Goal: Task Accomplishment & Management: Manage account settings

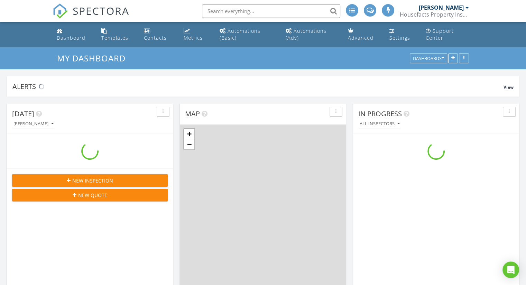
scroll to position [640, 536]
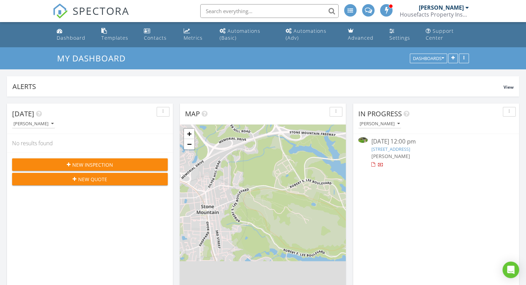
click at [80, 161] on span "New Inspection" at bounding box center [92, 164] width 41 height 7
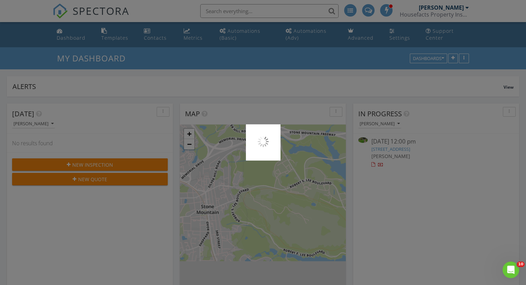
scroll to position [0, 0]
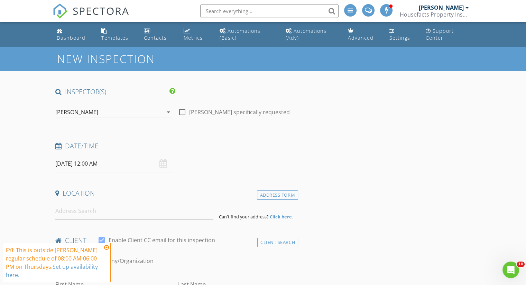
click at [66, 5] on img at bounding box center [60, 10] width 15 height 15
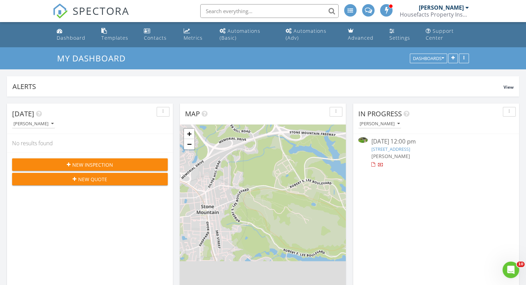
click at [406, 148] on link "3069 Dove Way , Decatur, GA 30033" at bounding box center [390, 149] width 39 height 6
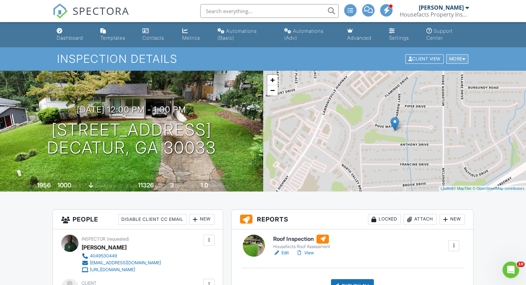
click at [452, 58] on div "More" at bounding box center [457, 59] width 22 height 9
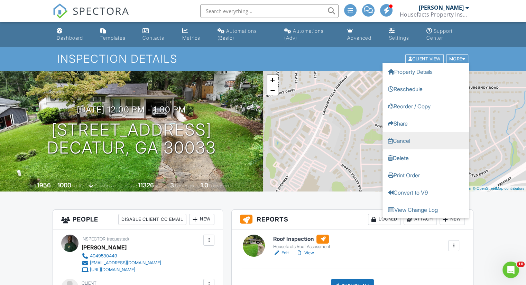
click at [413, 141] on link "Cancel" at bounding box center [425, 140] width 86 height 17
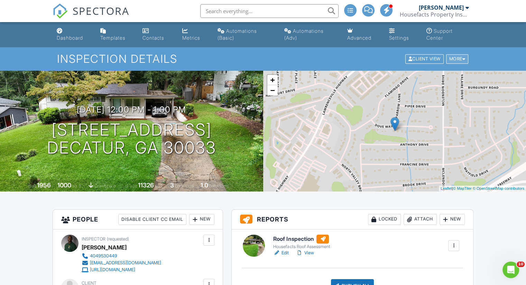
click at [452, 56] on div "More" at bounding box center [457, 59] width 22 height 9
click at [467, 60] on div "More" at bounding box center [457, 59] width 22 height 9
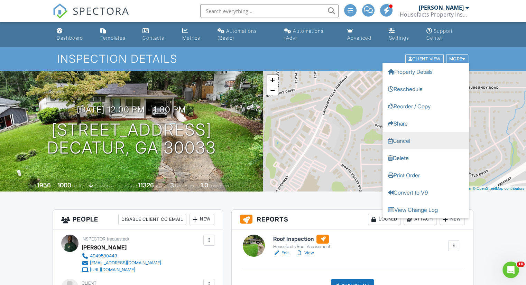
click at [424, 140] on link "Cancel" at bounding box center [425, 140] width 86 height 17
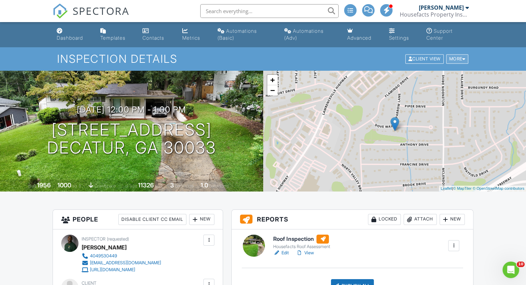
click at [454, 60] on div "More" at bounding box center [457, 59] width 22 height 9
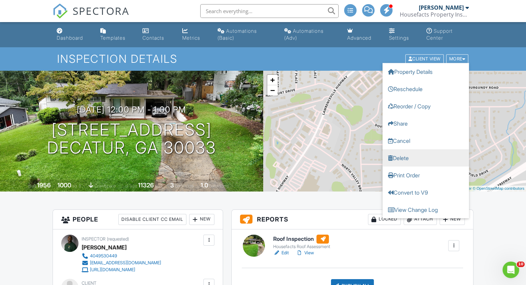
click at [425, 155] on link "Delete" at bounding box center [425, 158] width 86 height 17
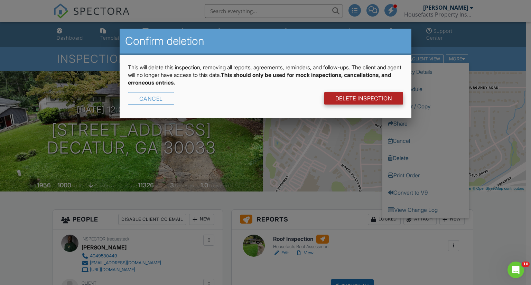
click at [348, 96] on link "DELETE Inspection" at bounding box center [363, 98] width 79 height 12
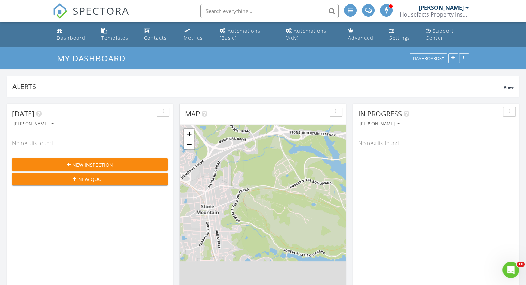
click at [109, 162] on span "New Inspection" at bounding box center [92, 164] width 41 height 7
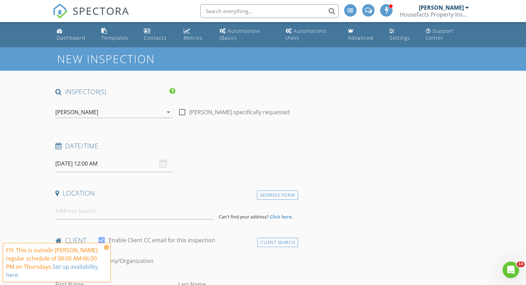
click at [184, 110] on div at bounding box center [182, 112] width 12 height 12
checkbox input "true"
click at [106, 163] on input "08/28/2025 12:00 AM" at bounding box center [113, 164] width 117 height 17
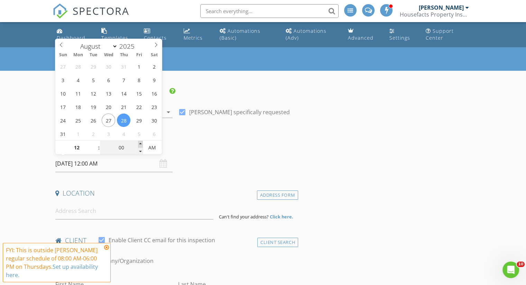
type input "05"
type input "08/28/2025 12:05 AM"
click at [141, 144] on span at bounding box center [140, 144] width 5 height 7
type input "10"
type input "08/28/2025 12:10 AM"
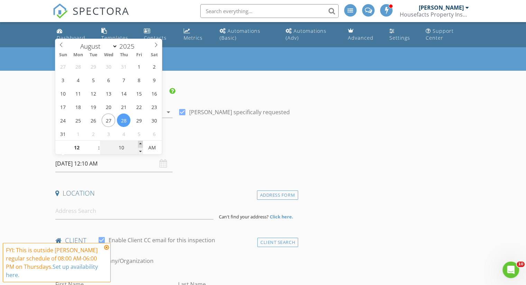
click at [141, 144] on span at bounding box center [140, 144] width 5 height 7
type input "01"
type input "08/28/2025 1:10 AM"
click at [95, 143] on span at bounding box center [95, 144] width 5 height 7
type input "02"
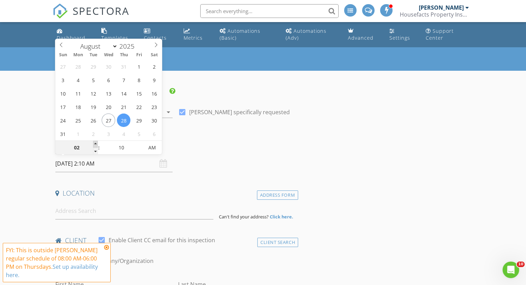
click at [95, 143] on span at bounding box center [95, 144] width 5 height 7
type input "08/28/2025 2:10 PM"
click at [150, 149] on span "AM" at bounding box center [152, 148] width 19 height 14
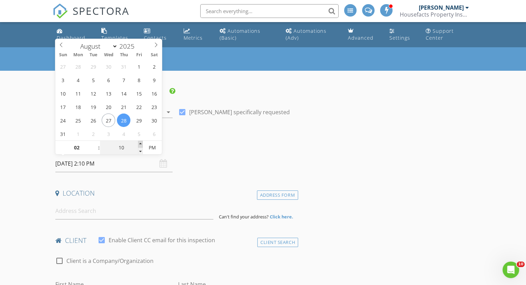
type input "15"
type input "08/28/2025 2:15 PM"
click at [142, 142] on span at bounding box center [140, 144] width 5 height 7
type input "20"
type input "08/28/2025 2:20 PM"
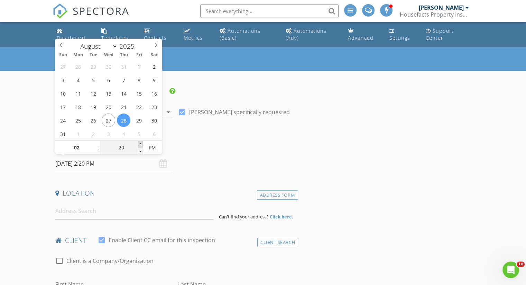
click at [142, 142] on span at bounding box center [140, 144] width 5 height 7
type input "25"
type input "08/28/2025 2:25 PM"
click at [140, 143] on span at bounding box center [140, 144] width 5 height 7
type input "30"
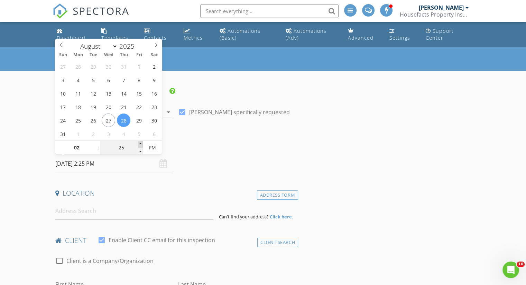
type input "[DATE] 2:30 PM"
click at [140, 143] on span at bounding box center [140, 144] width 5 height 7
click at [206, 161] on div "Date/Time 08/28/2025 2:30 PM" at bounding box center [175, 157] width 245 height 31
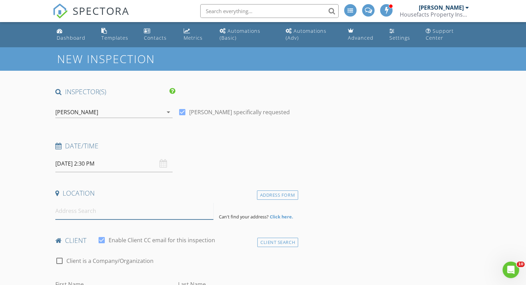
click at [105, 214] on input at bounding box center [134, 211] width 158 height 17
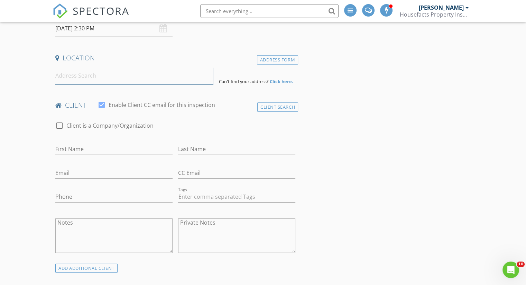
scroll to position [138, 0]
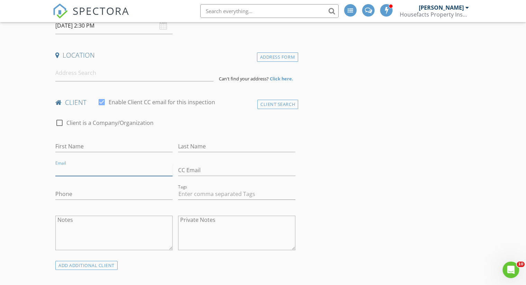
click at [111, 172] on input "Email" at bounding box center [113, 170] width 117 height 11
type input "[EMAIL_ADDRESS][DOMAIN_NAME]"
click at [120, 151] on input "First Name" at bounding box center [113, 146] width 117 height 11
type input "miguel"
click at [190, 144] on input "Last Name" at bounding box center [236, 146] width 117 height 11
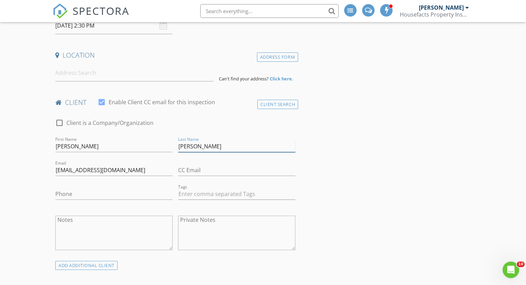
type input "[PERSON_NAME]"
click at [60, 146] on input "miguel" at bounding box center [113, 146] width 117 height 11
type input "[PERSON_NAME]"
click at [131, 195] on input "Phone" at bounding box center [113, 194] width 117 height 11
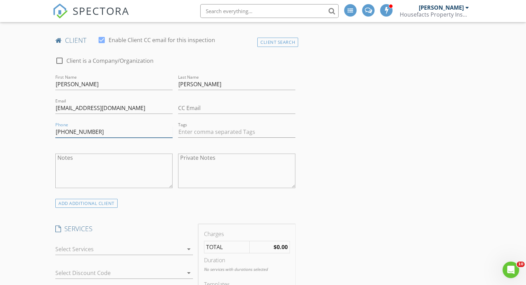
scroll to position [277, 0]
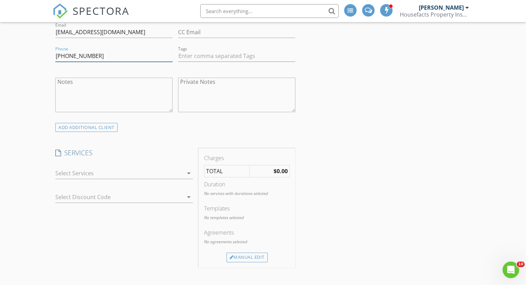
type input "[PHONE_NUMBER]"
click at [161, 171] on div at bounding box center [119, 173] width 128 height 11
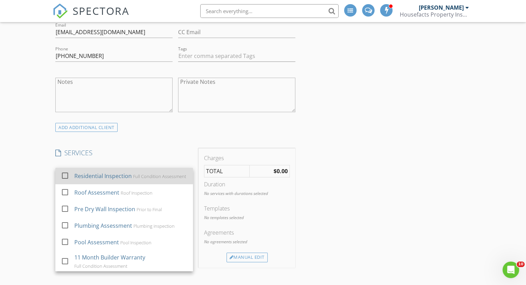
click at [109, 175] on div "Residential Inspection" at bounding box center [102, 176] width 57 height 8
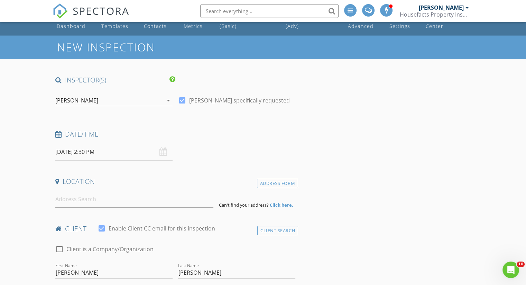
scroll to position [0, 0]
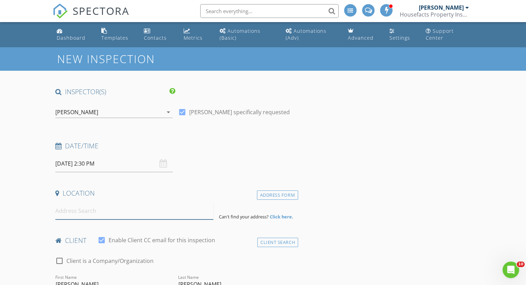
click at [119, 210] on input at bounding box center [134, 211] width 158 height 17
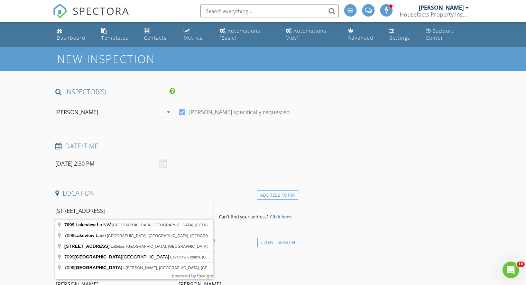
type input "7099 lakeview ln"
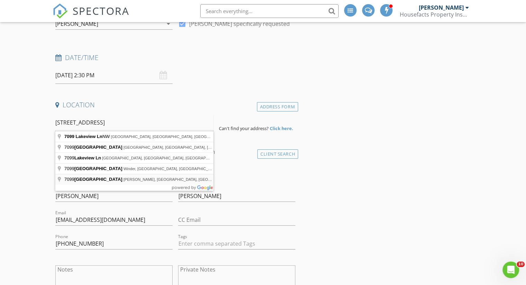
scroll to position [104, 0]
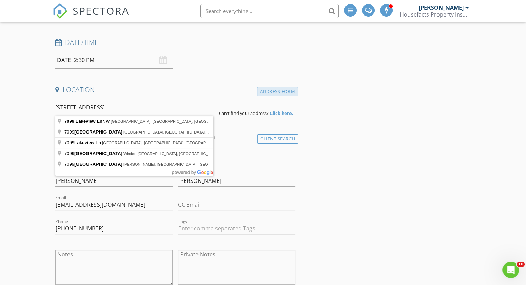
click at [296, 93] on div "Address Form" at bounding box center [277, 91] width 41 height 9
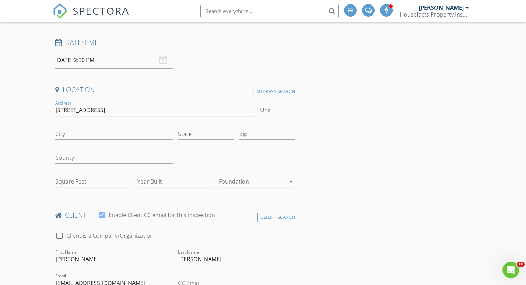
click at [121, 107] on input "7099 lakeview ln" at bounding box center [154, 110] width 199 height 11
type input "7099 lakeview Ln"
click at [70, 133] on input "City" at bounding box center [113, 134] width 117 height 11
type input "A"
click at [194, 134] on input "State" at bounding box center [206, 134] width 56 height 11
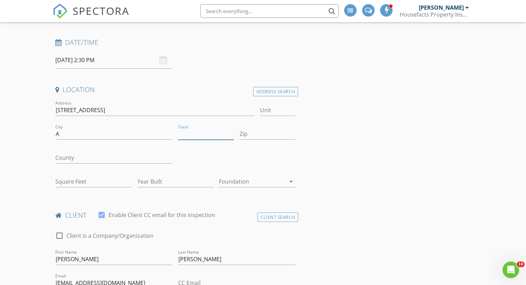
type input "Georgia"
type input "30033"
type input "Georgia"
type input "[EMAIL_ADDRESS][DOMAIN_NAME]"
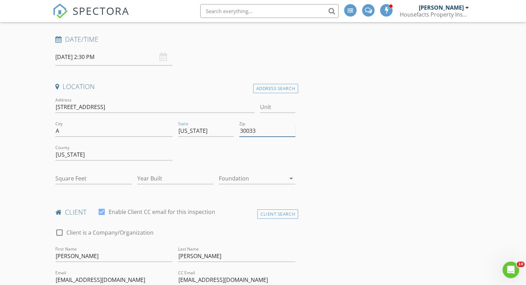
click at [265, 134] on input "30033" at bounding box center [267, 130] width 56 height 11
type input "862"
type input "1957"
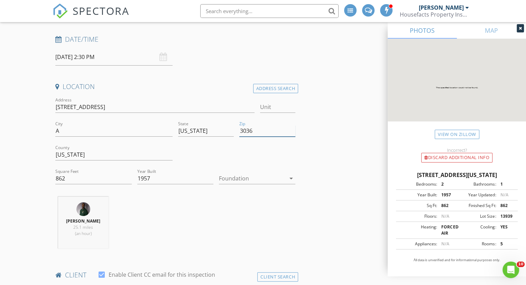
type input "30360"
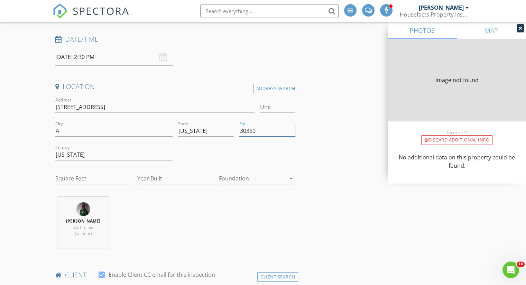
type input "862"
type input "1957"
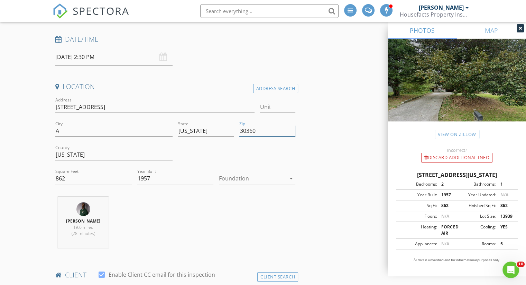
type input "30360"
click at [112, 130] on input "A" at bounding box center [113, 130] width 117 height 11
type input "Atlanta"
click at [122, 155] on input "Georgia" at bounding box center [113, 154] width 117 height 11
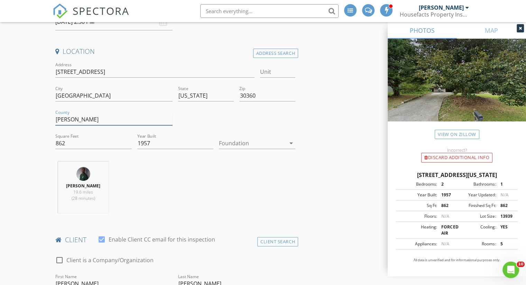
scroll to position [176, 0]
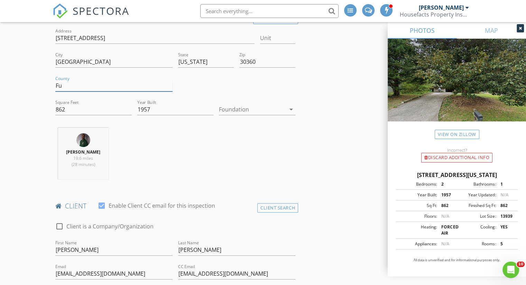
type input "F"
type input "Dekalb"
click at [177, 139] on div "Jerreld Tolbert 19.6 miles (28 minutes)" at bounding box center [175, 156] width 245 height 57
click at [231, 107] on div at bounding box center [252, 109] width 67 height 11
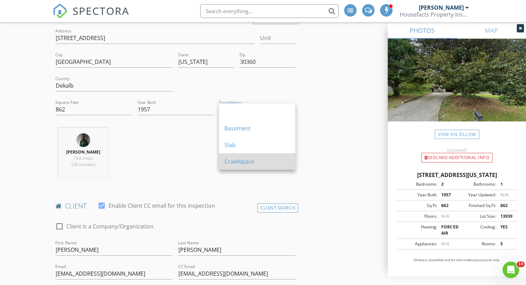
click at [227, 162] on div "Crawlspace" at bounding box center [256, 162] width 65 height 8
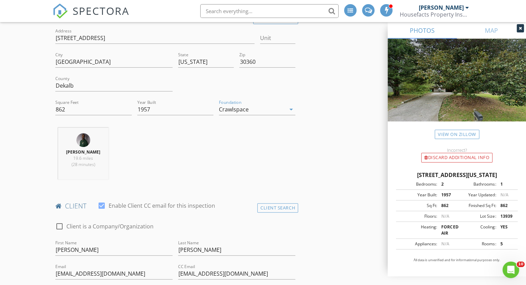
click at [283, 147] on div "Jerreld Tolbert 19.6 miles (28 minutes)" at bounding box center [175, 156] width 245 height 57
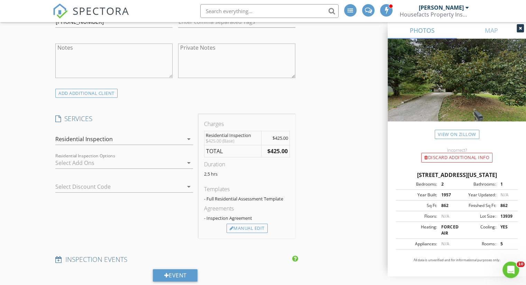
scroll to position [452, 0]
click at [251, 229] on div "Manual Edit" at bounding box center [246, 229] width 41 height 10
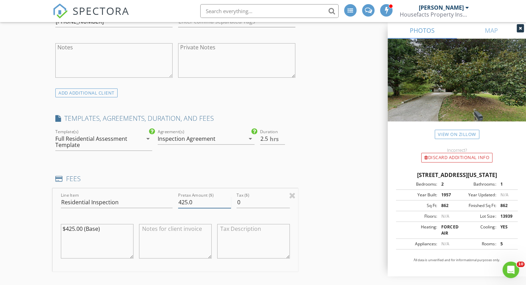
click at [194, 203] on input "425.0" at bounding box center [204, 202] width 53 height 11
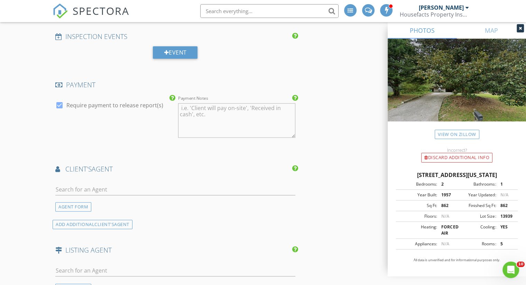
scroll to position [763, 0]
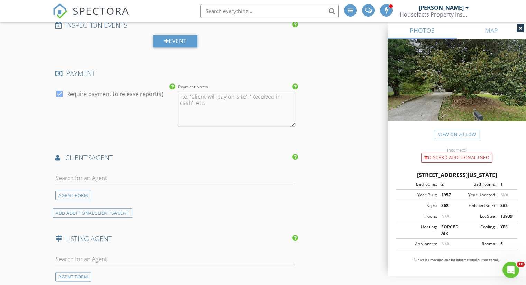
type input "300.00"
click at [60, 95] on div at bounding box center [60, 94] width 12 height 12
checkbox input "false"
click at [124, 178] on input "text" at bounding box center [175, 178] width 240 height 11
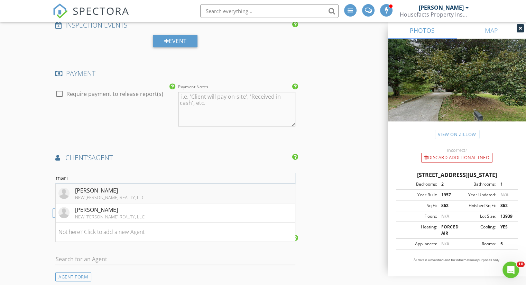
type input "mari"
click at [131, 188] on li "Ms. Marie Villa NEW DAWN REALTY, LLC" at bounding box center [175, 193] width 239 height 19
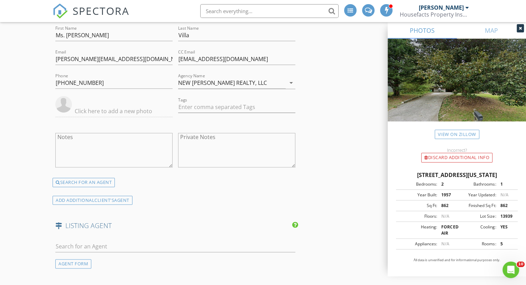
scroll to position [867, 0]
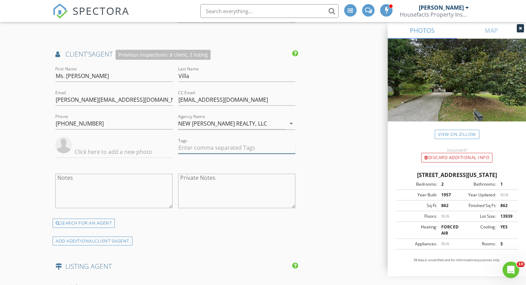
click at [193, 147] on input "text" at bounding box center [236, 147] width 117 height 11
type input "&nbsp;"
type input "v"
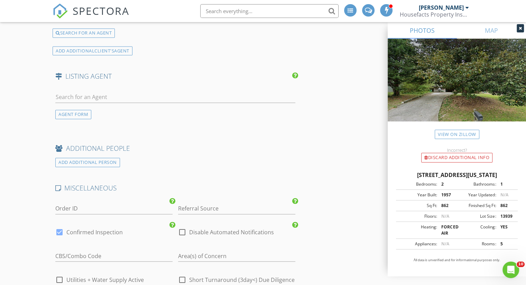
scroll to position [1109, 0]
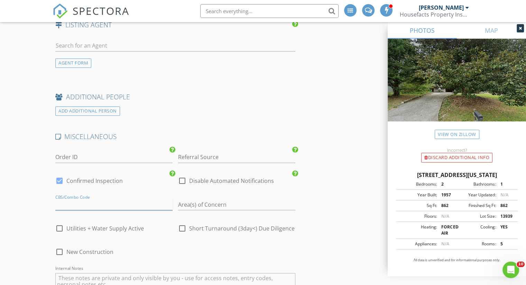
click at [90, 204] on input "text" at bounding box center [113, 204] width 117 height 11
type input "Will Be Provided"
click at [181, 228] on div at bounding box center [182, 229] width 12 height 12
checkbox input "true"
click at [57, 224] on div at bounding box center [60, 229] width 12 height 12
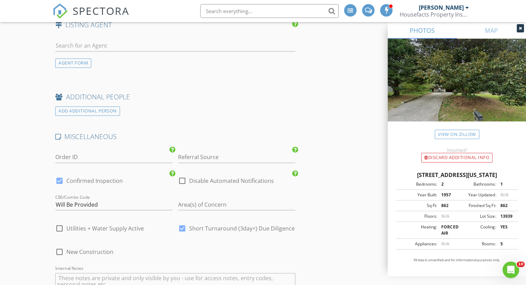
checkbox input "true"
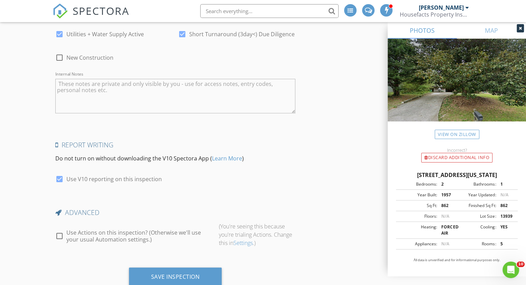
scroll to position [1323, 0]
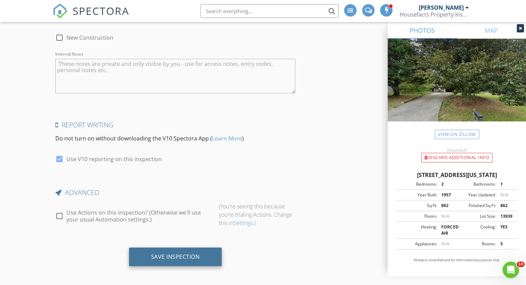
click at [208, 249] on div "Save Inspection" at bounding box center [175, 257] width 93 height 19
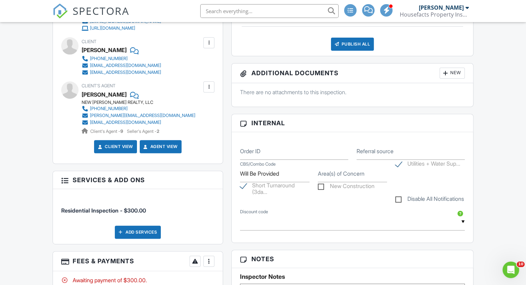
click at [460, 74] on div "New" at bounding box center [451, 73] width 25 height 11
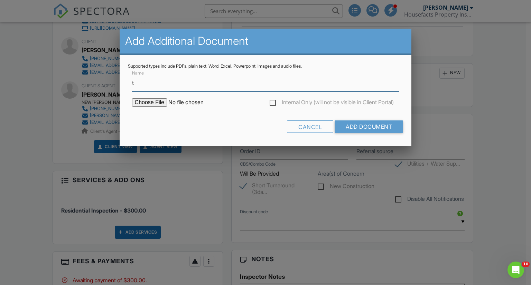
type input "Timeline of periodic maintenance, upgrades or replacement to be expected."
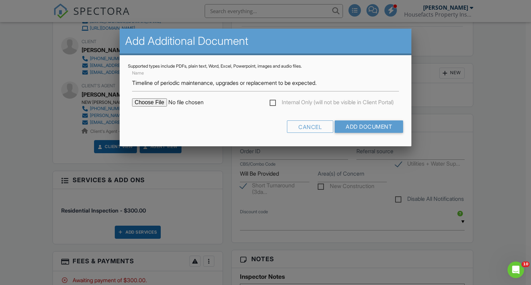
click at [153, 102] on input "file" at bounding box center [191, 103] width 118 height 8
type input "C:\fakepath\IO-LifeExpectancyChart.pdf"
click at [154, 104] on input "file" at bounding box center [191, 103] width 118 height 8
click at [156, 103] on input "file" at bounding box center [191, 103] width 118 height 8
type input "C:\fakepath\IO-LifeExpectancyChart.pdf"
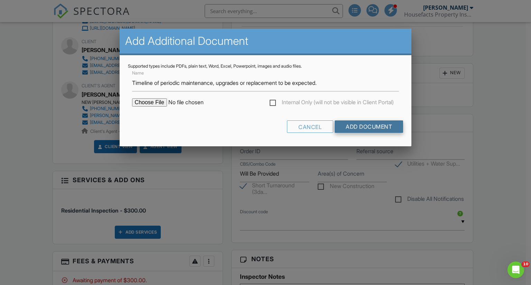
click at [372, 131] on input "Add Document" at bounding box center [369, 127] width 68 height 12
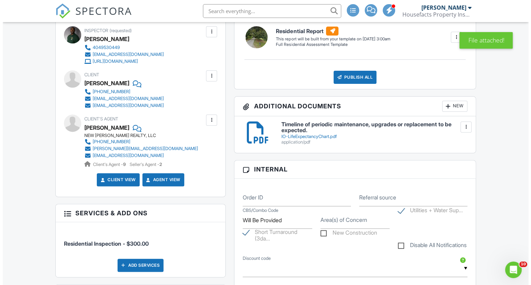
scroll to position [207, 0]
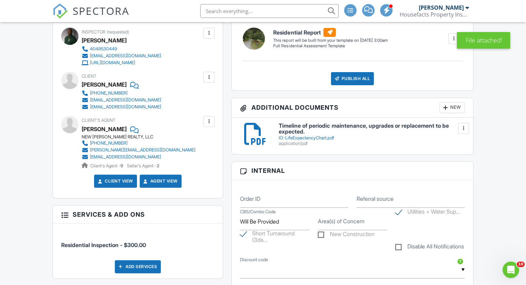
click at [450, 110] on div "New" at bounding box center [451, 107] width 25 height 11
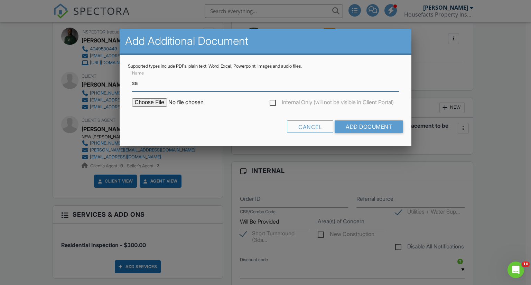
type input "Safe Home Practices"
click at [156, 103] on input "file" at bounding box center [191, 103] width 118 height 8
type input "C:\fakepath\LuftConsumerBrochure.2.pdf"
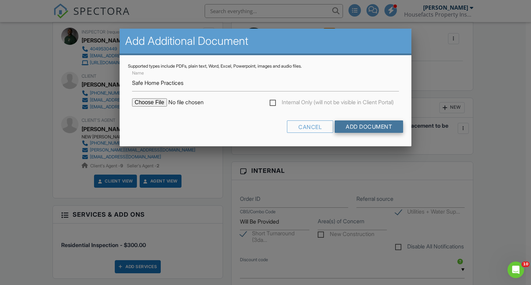
click at [354, 125] on input "Add Document" at bounding box center [369, 127] width 68 height 12
click at [0, 0] on div at bounding box center [0, 0] width 0 height 0
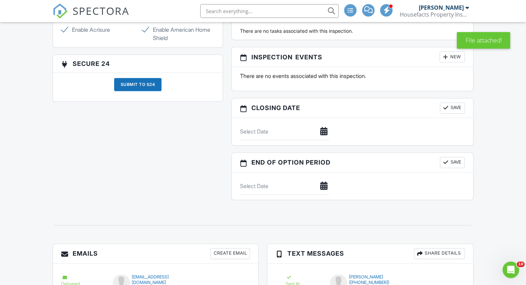
click at [137, 87] on div "Submit to S24" at bounding box center [138, 84] width 48 height 13
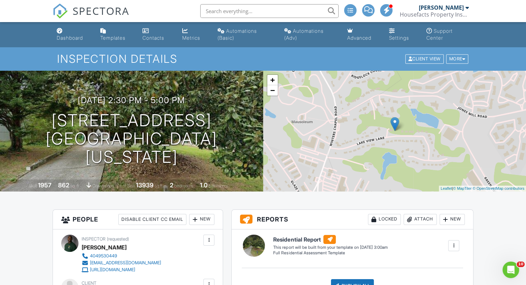
click at [78, 37] on div "Dashboard" at bounding box center [70, 38] width 26 height 6
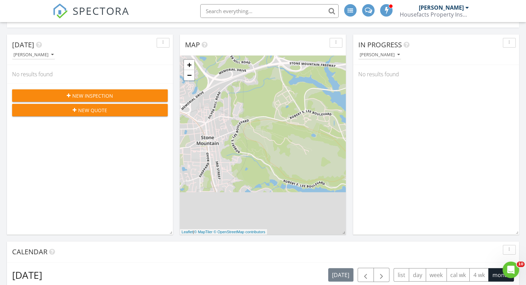
click at [112, 96] on div "New Inspection" at bounding box center [90, 95] width 144 height 7
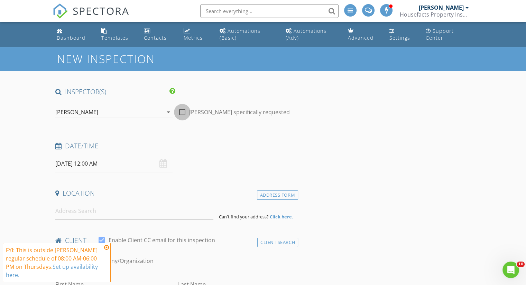
click at [184, 114] on div at bounding box center [182, 112] width 12 height 12
checkbox input "true"
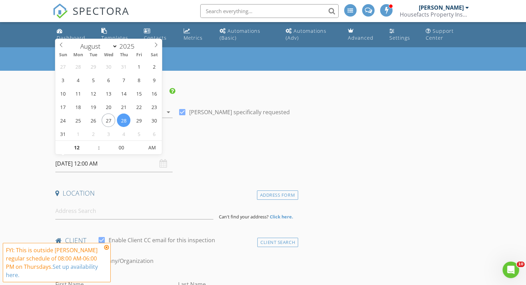
click at [109, 163] on input "[DATE] 12:00 AM" at bounding box center [113, 164] width 117 height 17
type input "11"
type input "[DATE] 11:00 PM"
click at [97, 150] on span at bounding box center [95, 151] width 5 height 7
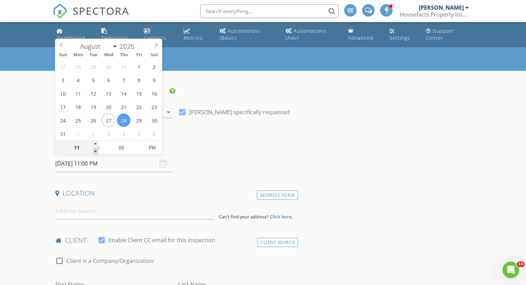
type input "10"
click at [96, 150] on span at bounding box center [95, 151] width 5 height 7
click at [153, 148] on span "PM" at bounding box center [152, 148] width 19 height 14
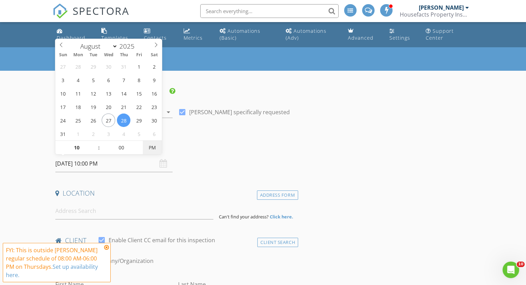
type input "[DATE] 10:00 AM"
drag, startPoint x: 153, startPoint y: 150, endPoint x: 164, endPoint y: 150, distance: 10.7
click at [156, 150] on span "PM" at bounding box center [152, 148] width 19 height 14
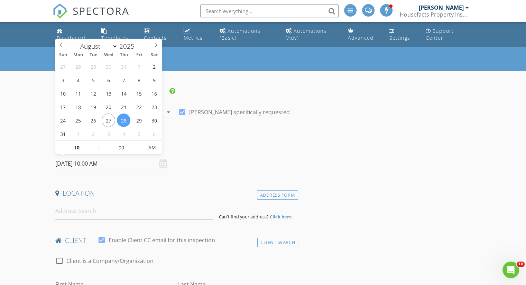
click at [226, 150] on h4 "Date/Time" at bounding box center [175, 146] width 240 height 9
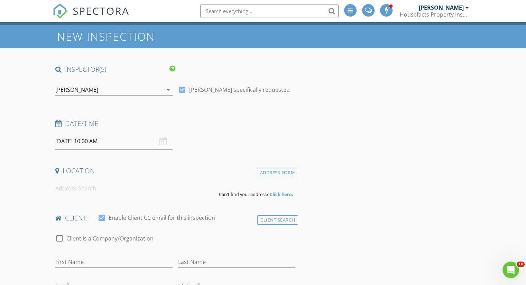
scroll to position [35, 0]
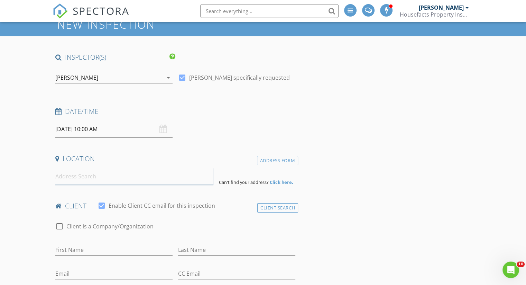
click at [138, 179] on input at bounding box center [134, 176] width 158 height 17
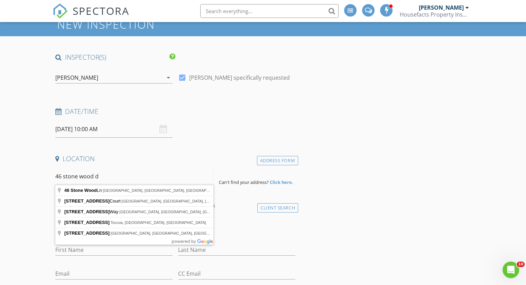
type input "[STREET_ADDRESS]"
click at [278, 184] on strong "Click here." at bounding box center [282, 182] width 24 height 6
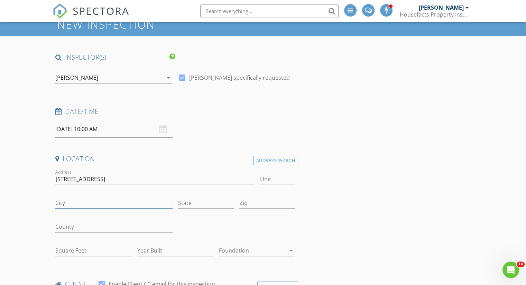
click at [94, 204] on input "City" at bounding box center [113, 203] width 117 height 11
type input ";"
type input "[GEOGRAPHIC_DATA]"
type input "GA"
type input "30044"
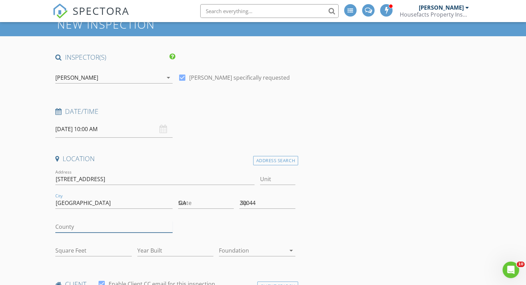
type input "GA"
type input "Jerreld"
type input "Tolbert"
type input "tjerreld@yahoo.com"
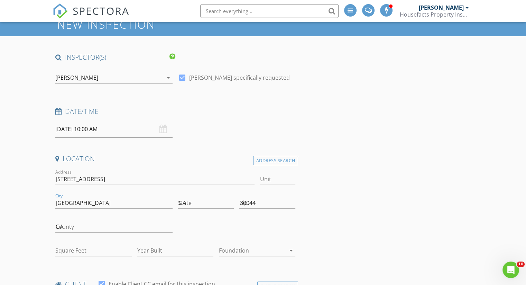
type input "404-953-0449"
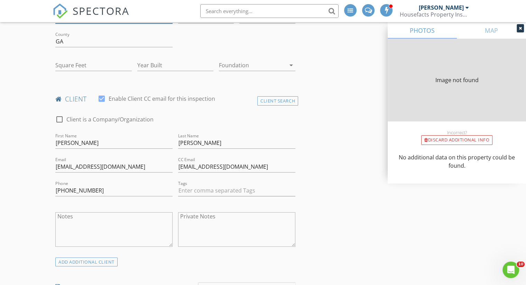
type input "1228"
type input "1985"
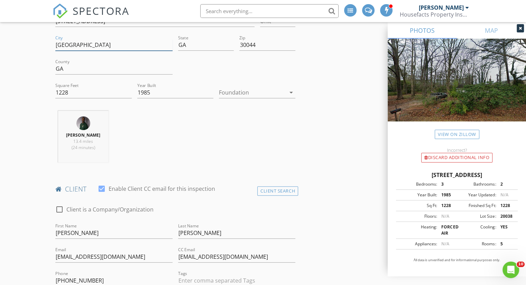
scroll to position [151, 0]
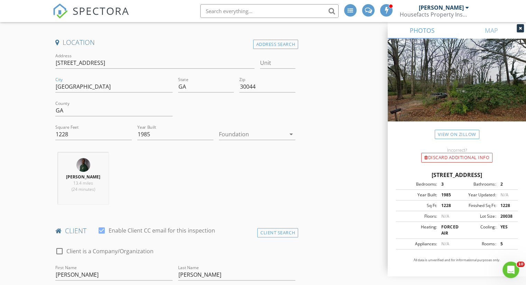
click at [255, 136] on div at bounding box center [252, 134] width 67 height 11
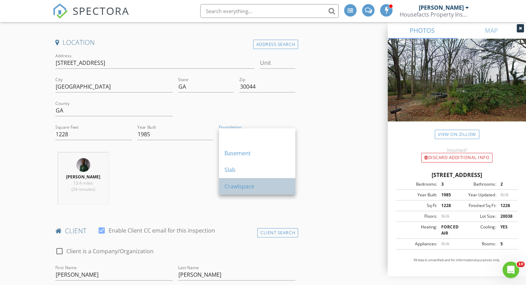
click at [245, 186] on div "Crawlspace" at bounding box center [256, 186] width 65 height 8
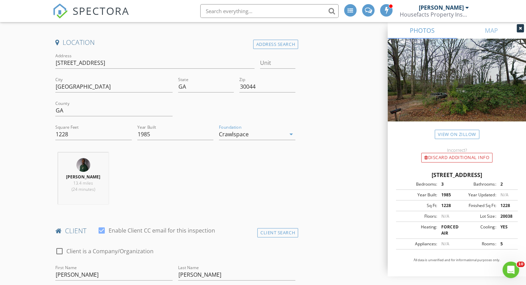
click at [113, 169] on div "Jerreld Tolbert 13.4 miles (24 minutes)" at bounding box center [83, 181] width 61 height 57
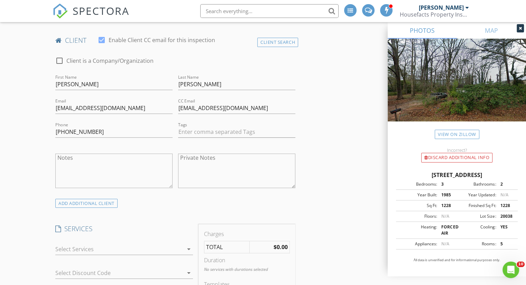
scroll to position [358, 0]
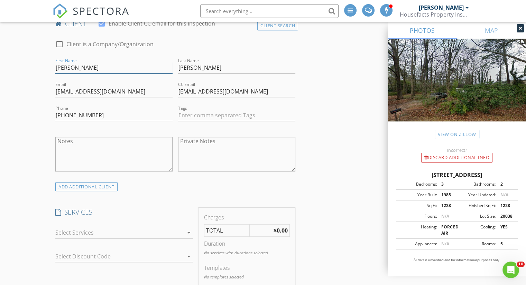
click at [92, 63] on input "Jerreld" at bounding box center [113, 67] width 117 height 11
type input "[PERSON_NAME]"
click at [199, 69] on input "Tolbert" at bounding box center [236, 67] width 117 height 11
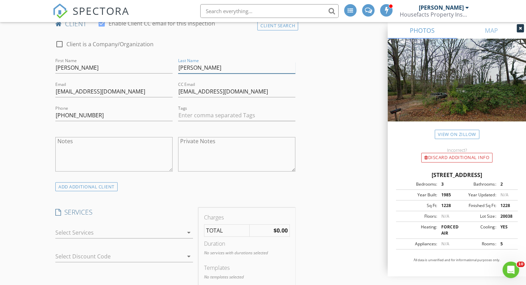
click at [199, 69] on input "Tolbert" at bounding box center [236, 67] width 117 height 11
type input "[PERSON_NAME]"
click at [131, 89] on input "tjerreld@yahoo.com" at bounding box center [113, 91] width 117 height 11
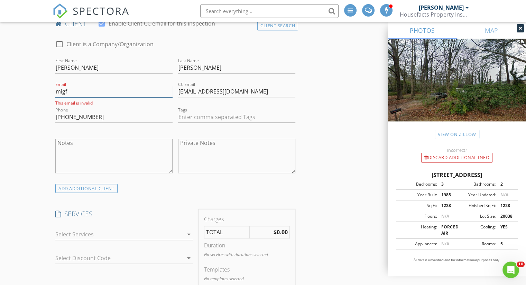
type input "[EMAIL_ADDRESS][DOMAIN_NAME]"
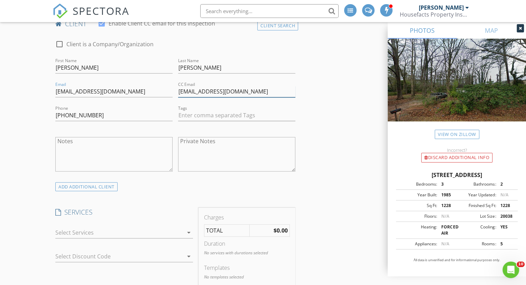
click at [228, 95] on input "tjerreld@yahoo.com" at bounding box center [236, 91] width 117 height 11
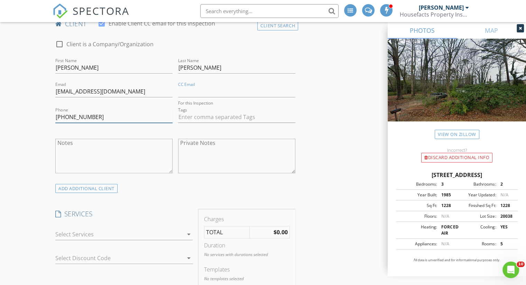
click at [115, 118] on input "404-953-0449" at bounding box center [113, 117] width 117 height 11
click at [115, 118] on input "404-953-0449" at bounding box center [113, 115] width 117 height 11
type input "[PHONE_NUMBER]"
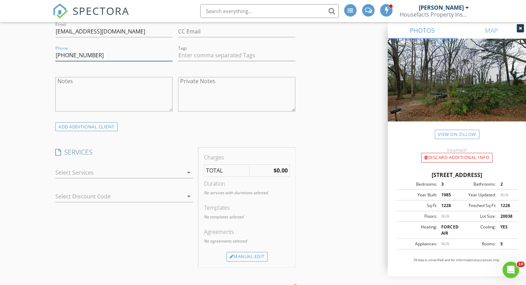
scroll to position [428, 0]
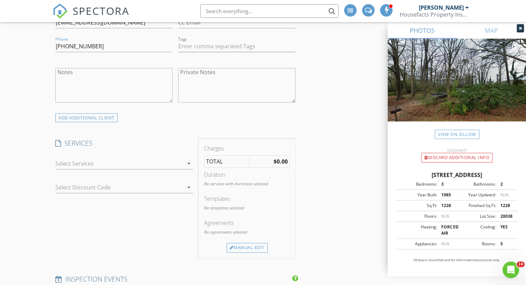
click at [112, 161] on div at bounding box center [119, 163] width 128 height 11
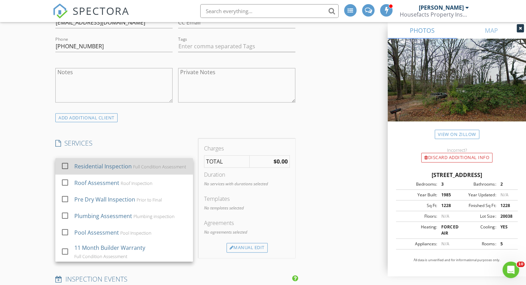
click at [105, 162] on div "Residential Inspection" at bounding box center [102, 166] width 57 height 8
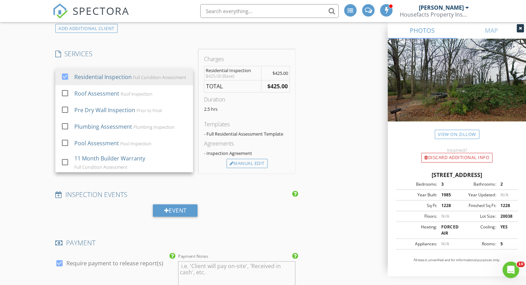
scroll to position [531, 0]
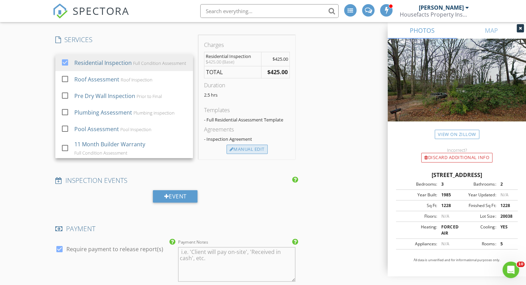
click at [263, 149] on div "Manual Edit" at bounding box center [246, 150] width 41 height 10
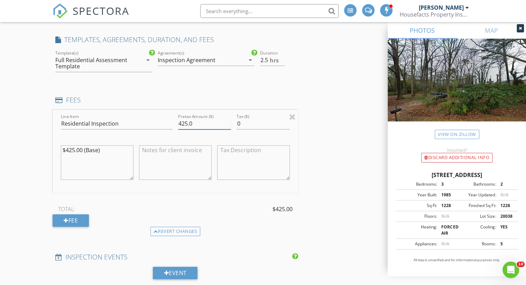
click at [193, 123] on input "425.0" at bounding box center [204, 123] width 53 height 11
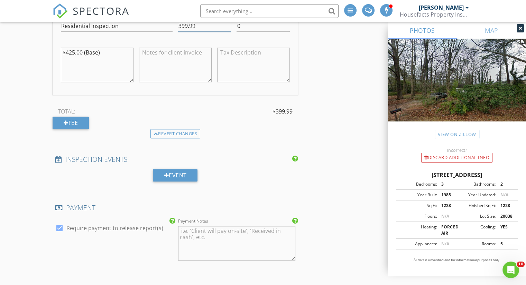
scroll to position [669, 0]
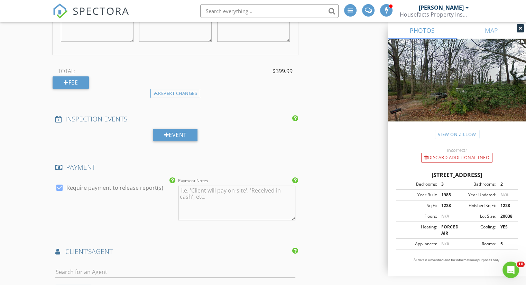
type input "399.99"
click at [63, 183] on div at bounding box center [60, 188] width 12 height 12
checkbox input "false"
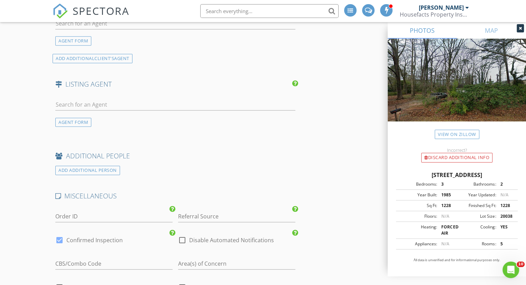
scroll to position [946, 0]
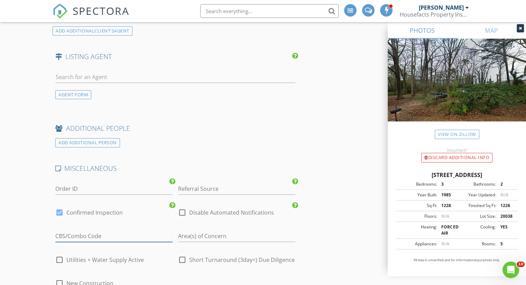
click at [82, 234] on input "text" at bounding box center [113, 236] width 117 height 11
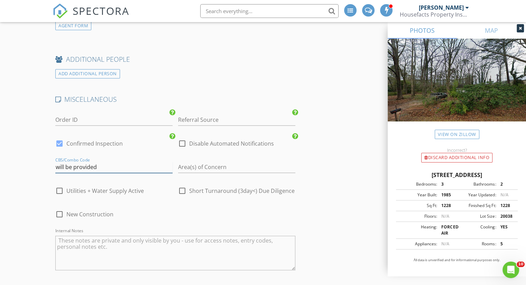
type input "will be provided"
click at [184, 187] on div at bounding box center [182, 191] width 12 height 12
checkbox input "true"
click at [60, 188] on div at bounding box center [60, 191] width 12 height 12
checkbox input "true"
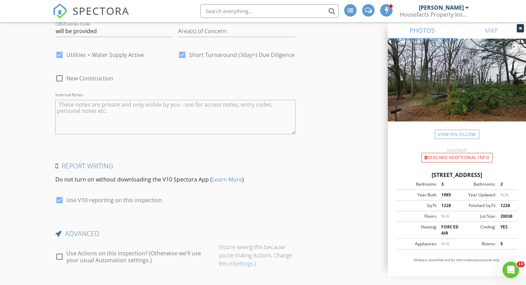
scroll to position [1188, 0]
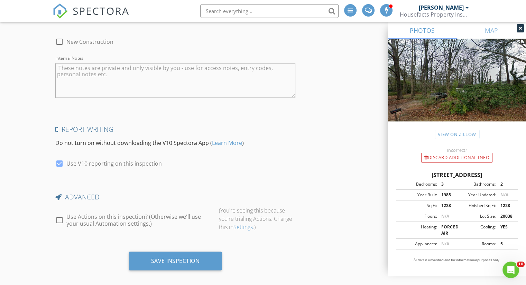
click at [62, 162] on div at bounding box center [60, 164] width 12 height 12
checkbox input "false"
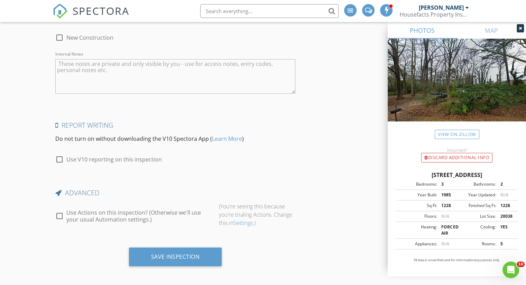
scroll to position [1193, 0]
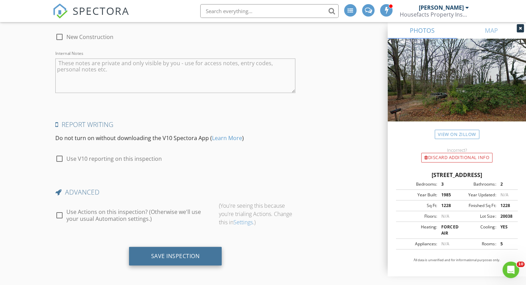
click at [180, 257] on div "Save Inspection" at bounding box center [175, 256] width 93 height 19
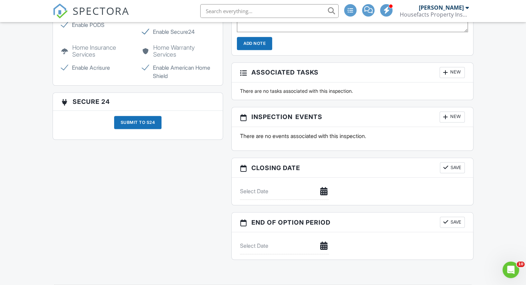
click at [157, 129] on div "Submit to S24" at bounding box center [138, 122] width 48 height 13
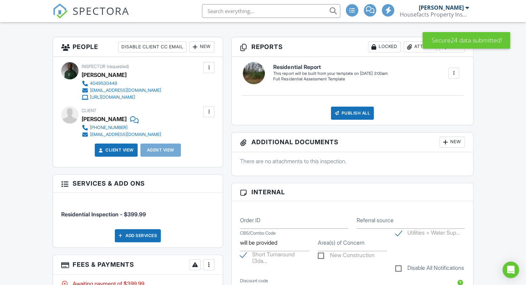
click at [453, 140] on div "New" at bounding box center [451, 142] width 25 height 11
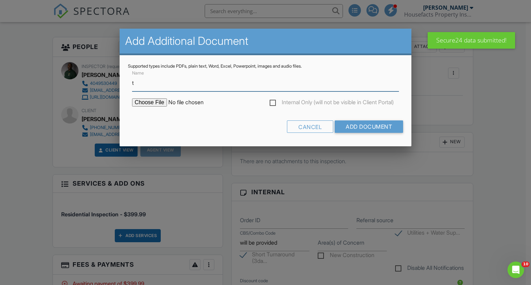
type input "Timeline of periodic maintenance, upgrades or replacement to be expected."
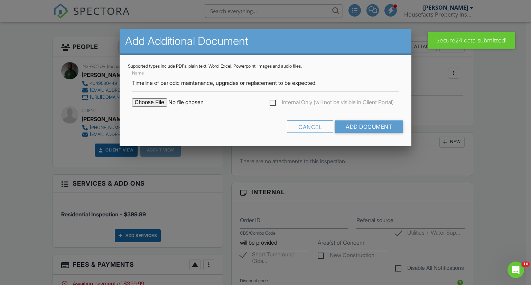
click at [158, 104] on input "file" at bounding box center [191, 103] width 118 height 8
type input "C:\fakepath\IO-LifeExpectancyChart.pdf"
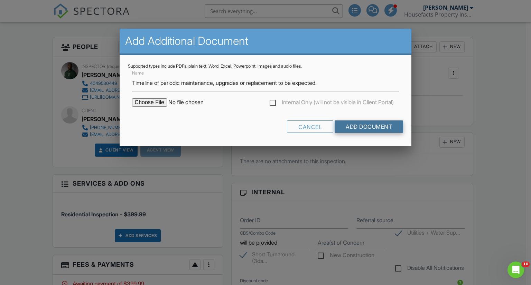
click at [354, 127] on input "Add Document" at bounding box center [369, 127] width 68 height 12
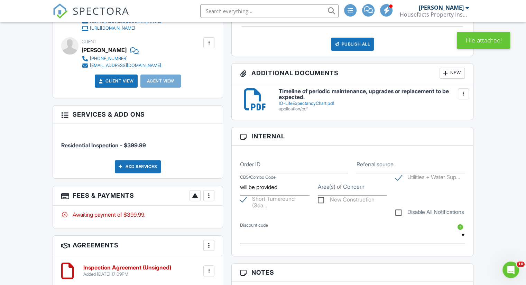
click at [459, 73] on div "New" at bounding box center [451, 73] width 25 height 11
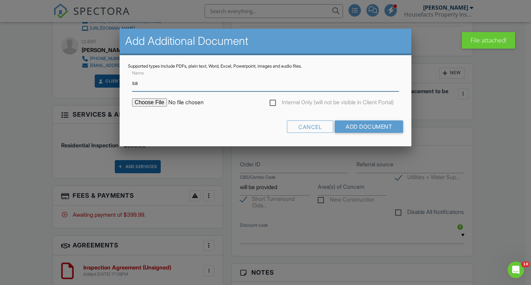
type input "Safe Home Practices"
click at [156, 103] on input "file" at bounding box center [191, 103] width 118 height 8
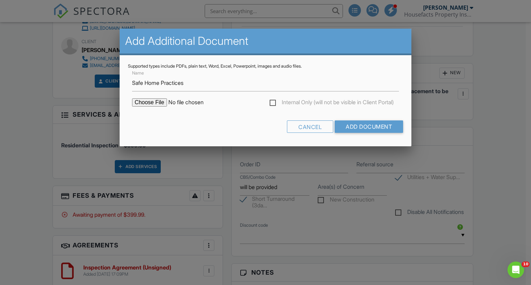
type input "C:\fakepath\LuftConsumerBrochure.1.pdf"
click at [365, 127] on input "Add Document" at bounding box center [369, 127] width 68 height 12
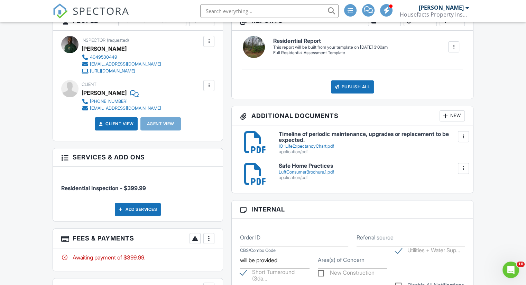
scroll to position [51, 0]
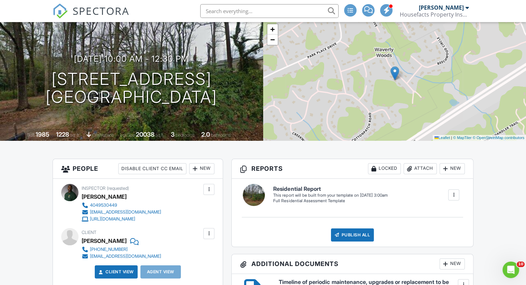
click at [102, 10] on span "SPECTORA" at bounding box center [101, 10] width 57 height 15
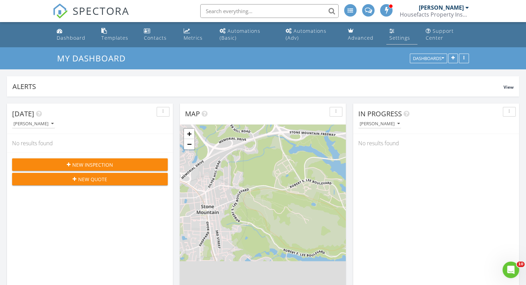
click at [390, 40] on div "Settings" at bounding box center [399, 38] width 21 height 7
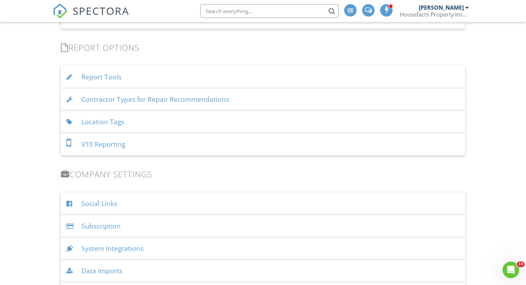
scroll to position [657, 0]
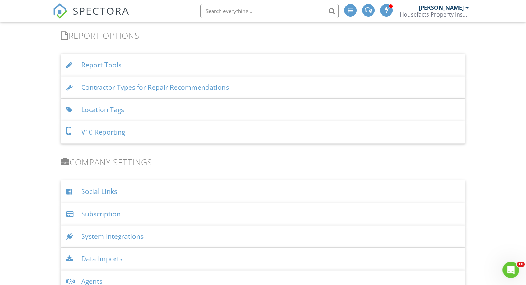
click at [155, 90] on div "Contractor Types for Repair Recommendations" at bounding box center [263, 87] width 404 height 22
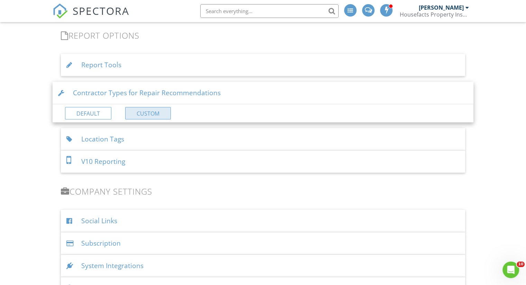
click at [142, 115] on link "Custom" at bounding box center [148, 113] width 46 height 12
click at [0, 0] on div at bounding box center [0, 0] width 0 height 0
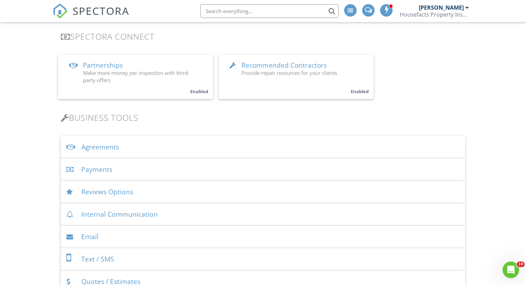
scroll to position [148, 0]
click at [265, 65] on span "Recommended Contractors" at bounding box center [283, 65] width 85 height 9
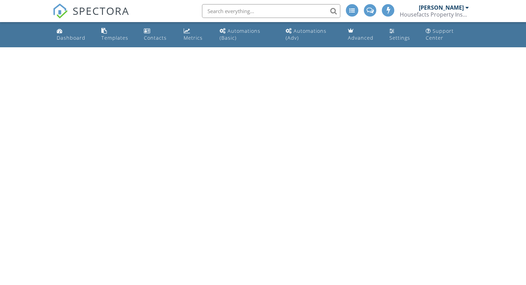
click at [429, 11] on div "Housefacts Property Inspections, LLC" at bounding box center [434, 14] width 69 height 7
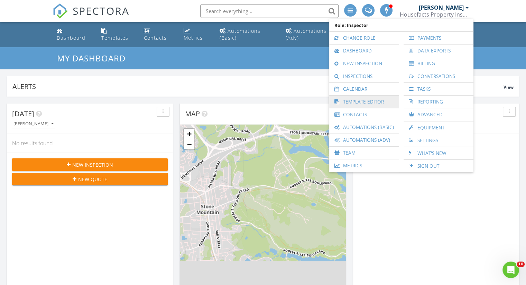
click at [373, 100] on link "Template Editor" at bounding box center [363, 102] width 63 height 12
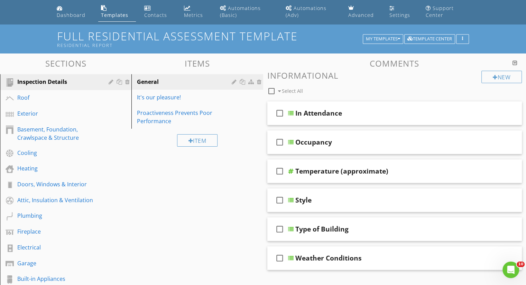
scroll to position [35, 0]
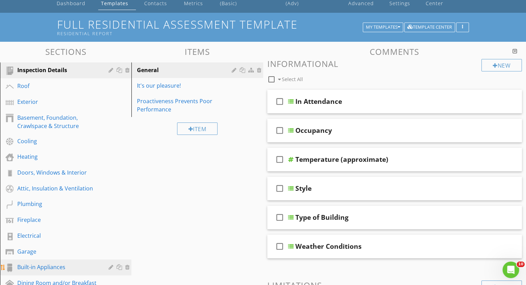
click at [48, 268] on div "Built-in Appliances" at bounding box center [57, 267] width 81 height 8
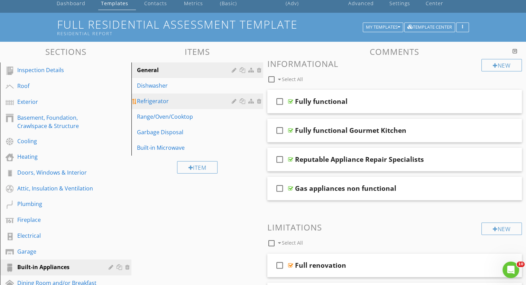
click at [175, 105] on div "Refrigerator" at bounding box center [185, 101] width 96 height 8
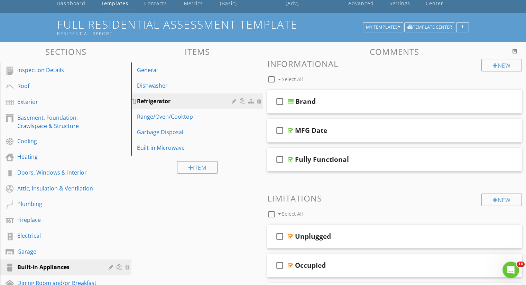
click at [194, 104] on div "Refrigerator" at bounding box center [185, 101] width 96 height 8
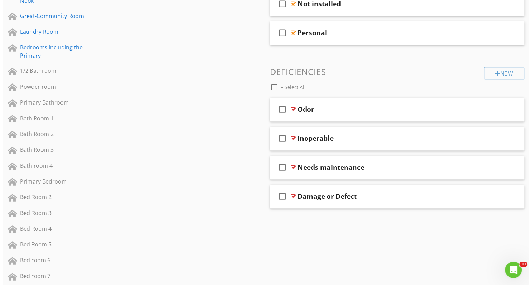
scroll to position [346, 0]
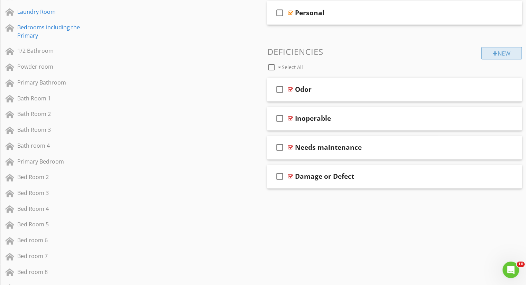
click at [496, 51] on div "New" at bounding box center [501, 53] width 40 height 12
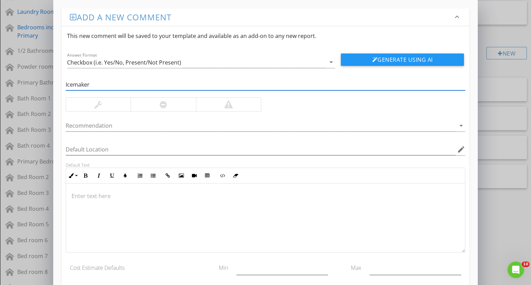
type input "Icemaker"
click at [102, 105] on div at bounding box center [98, 105] width 8 height 8
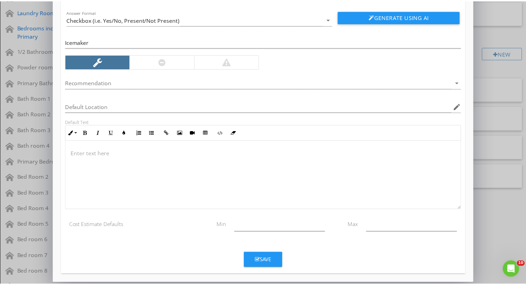
scroll to position [45, 0]
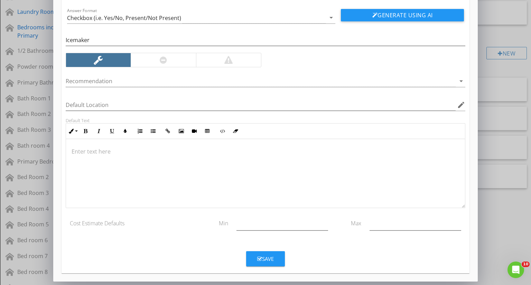
click at [178, 87] on div "Recommendation arrow_drop_down" at bounding box center [266, 85] width 400 height 18
click at [178, 82] on div at bounding box center [261, 81] width 390 height 11
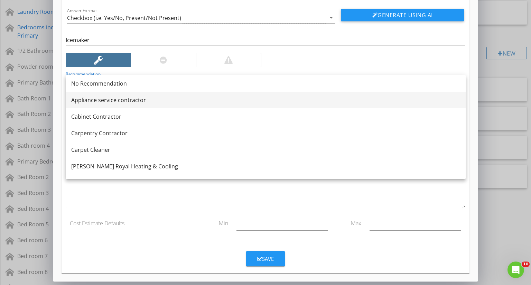
click at [163, 102] on div "Appliance service contractor" at bounding box center [265, 100] width 389 height 8
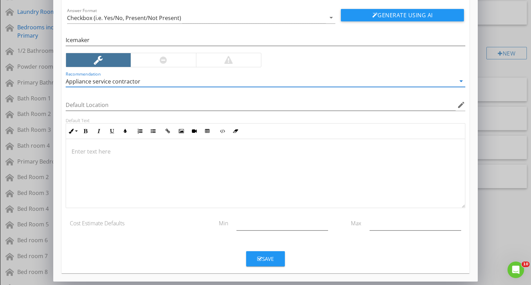
click at [181, 149] on p at bounding box center [266, 152] width 388 height 8
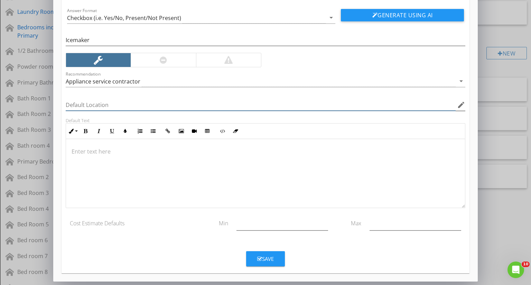
click at [185, 104] on input "Default Location" at bounding box center [261, 105] width 390 height 11
click at [459, 105] on icon "edit" at bounding box center [461, 105] width 8 height 8
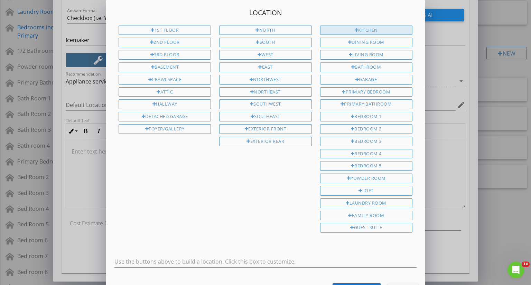
click at [388, 31] on div "Kitchen" at bounding box center [366, 31] width 92 height 10
type input "Kitchen"
click at [364, 285] on div "Save Location" at bounding box center [356, 290] width 37 height 7
type input "Kitchen"
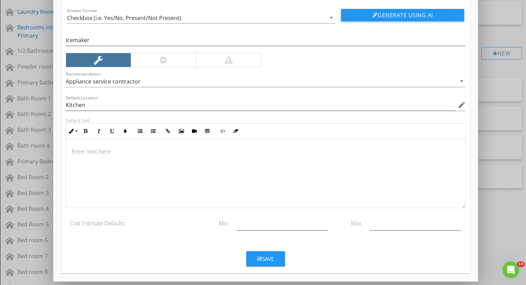
click at [117, 143] on div at bounding box center [265, 173] width 399 height 69
click at [149, 152] on p "During the assessment the icemake would not" at bounding box center [266, 152] width 388 height 8
click at [161, 152] on p "During the assessment the icemake would not" at bounding box center [266, 152] width 388 height 8
click at [302, 144] on div "During the assessment the icemaker would not" at bounding box center [265, 173] width 399 height 69
click at [179, 150] on p "During the assessment the icemaker would not dispense or" at bounding box center [266, 152] width 388 height 8
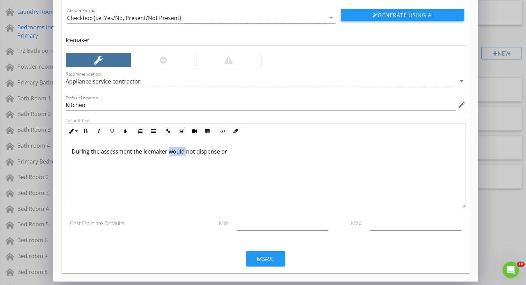
click at [179, 150] on p "During the assessment the icemaker would not dispense or" at bounding box center [266, 152] width 388 height 8
click at [225, 151] on p "During the assessment the icemaker did not dispense or" at bounding box center [266, 152] width 388 height 8
click at [358, 152] on p "During the assessment the icemaker did not dispense or differentiate between mo…" at bounding box center [266, 152] width 388 height 8
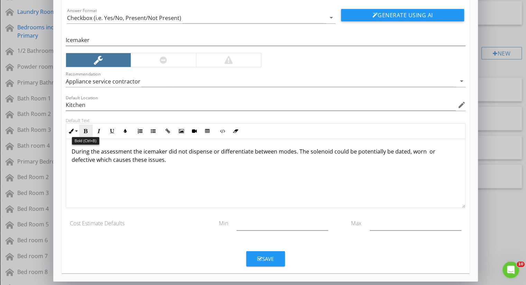
click at [85, 127] on button "Bold" at bounding box center [85, 131] width 13 height 13
click at [109, 128] on button "Underline" at bounding box center [111, 131] width 13 height 13
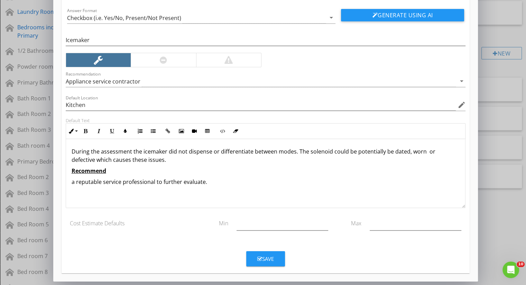
click at [258, 257] on icon "button" at bounding box center [259, 259] width 5 height 5
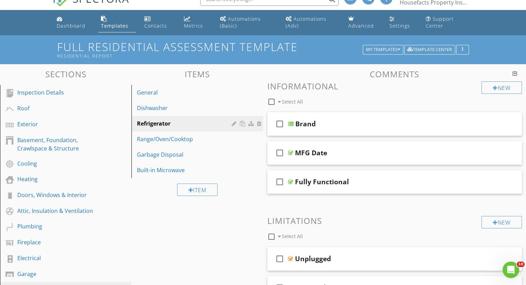
scroll to position [0, 0]
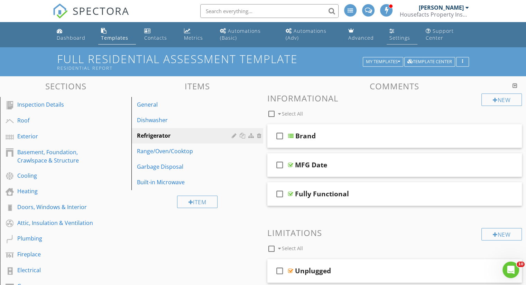
click at [399, 35] on div "Settings" at bounding box center [399, 38] width 21 height 7
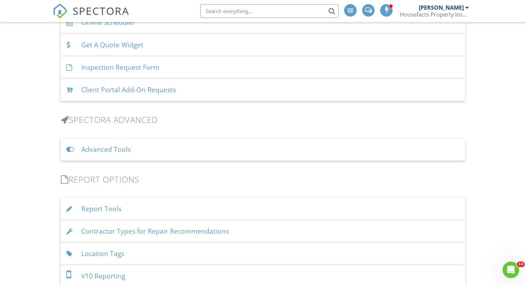
scroll to position [553, 0]
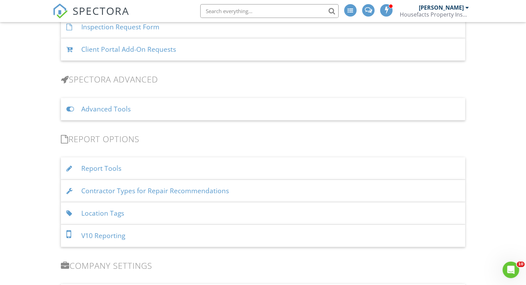
click at [189, 192] on div "Contractor Types for Repair Recommendations" at bounding box center [263, 191] width 404 height 22
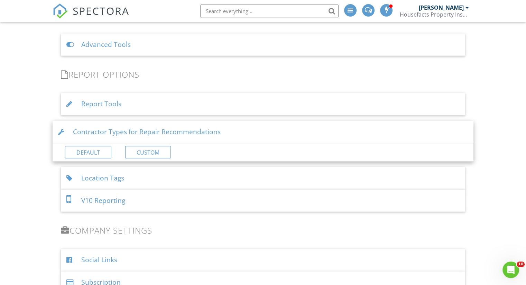
scroll to position [622, 0]
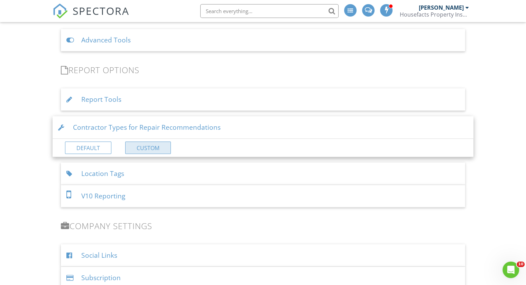
click at [150, 142] on link "Custom" at bounding box center [148, 148] width 46 height 12
